Goal: Task Accomplishment & Management: Manage account settings

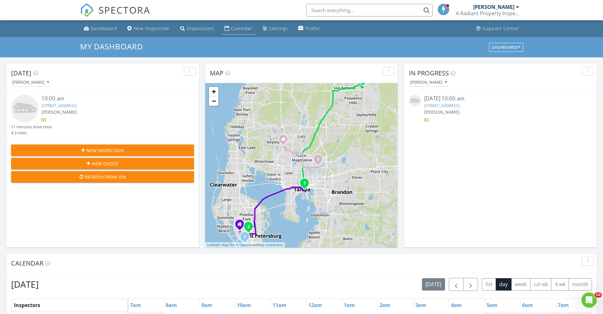
click at [230, 33] on link "Calendar" at bounding box center [238, 29] width 33 height 12
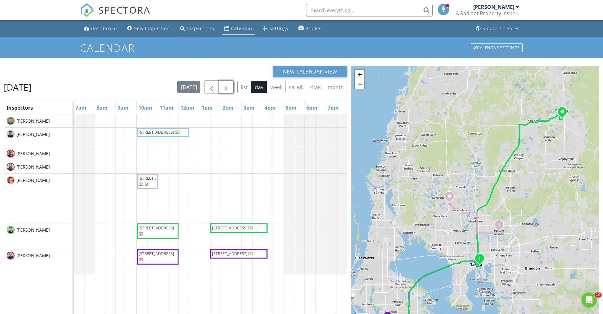
click at [225, 88] on span "button" at bounding box center [226, 87] width 8 height 8
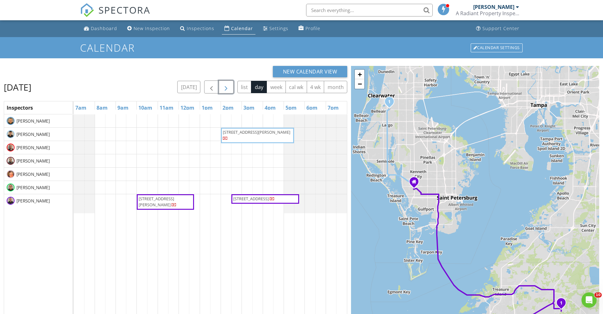
click at [160, 202] on span "13132 Bayberry Way, Parrish 34219" at bounding box center [156, 202] width 35 height 12
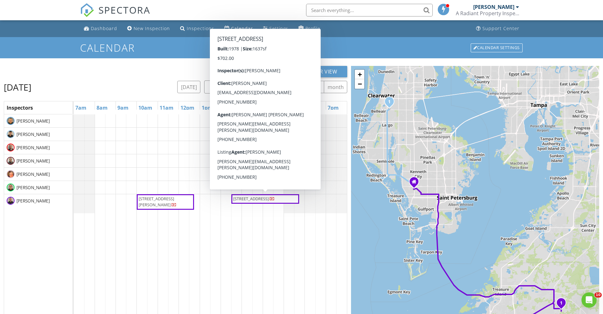
click at [246, 197] on span "3805 Sandpointe Dr, Bradenton 34205" at bounding box center [250, 199] width 35 height 6
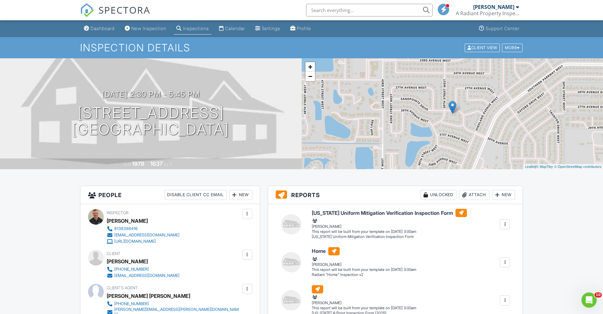
click at [208, 30] on div "Inspections" at bounding box center [196, 28] width 26 height 5
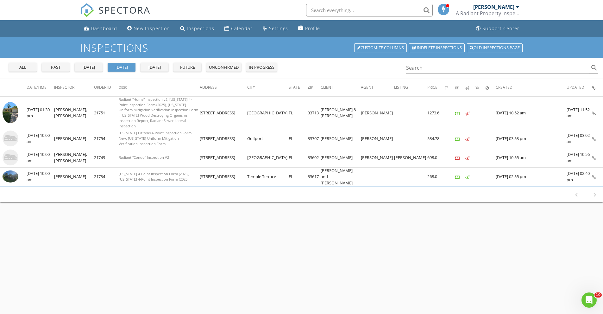
click at [155, 69] on div "tomorrow" at bounding box center [154, 67] width 23 height 6
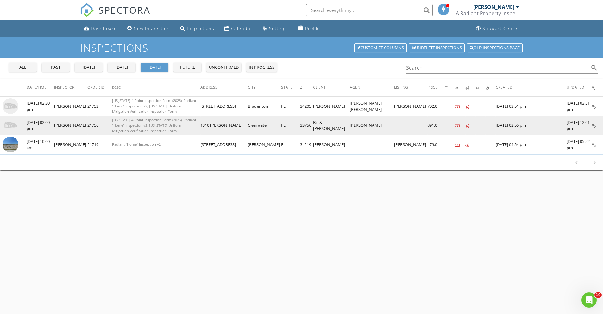
click at [11, 125] on img at bounding box center [11, 125] width 16 height 16
click at [81, 124] on td "[PERSON_NAME]" at bounding box center [70, 125] width 33 height 19
click at [10, 128] on img at bounding box center [11, 125] width 16 height 16
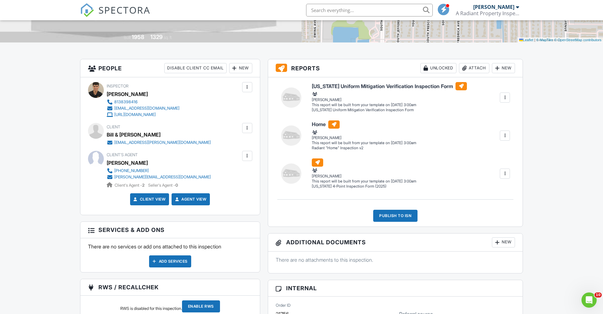
scroll to position [95, 0]
